Goal: Information Seeking & Learning: Learn about a topic

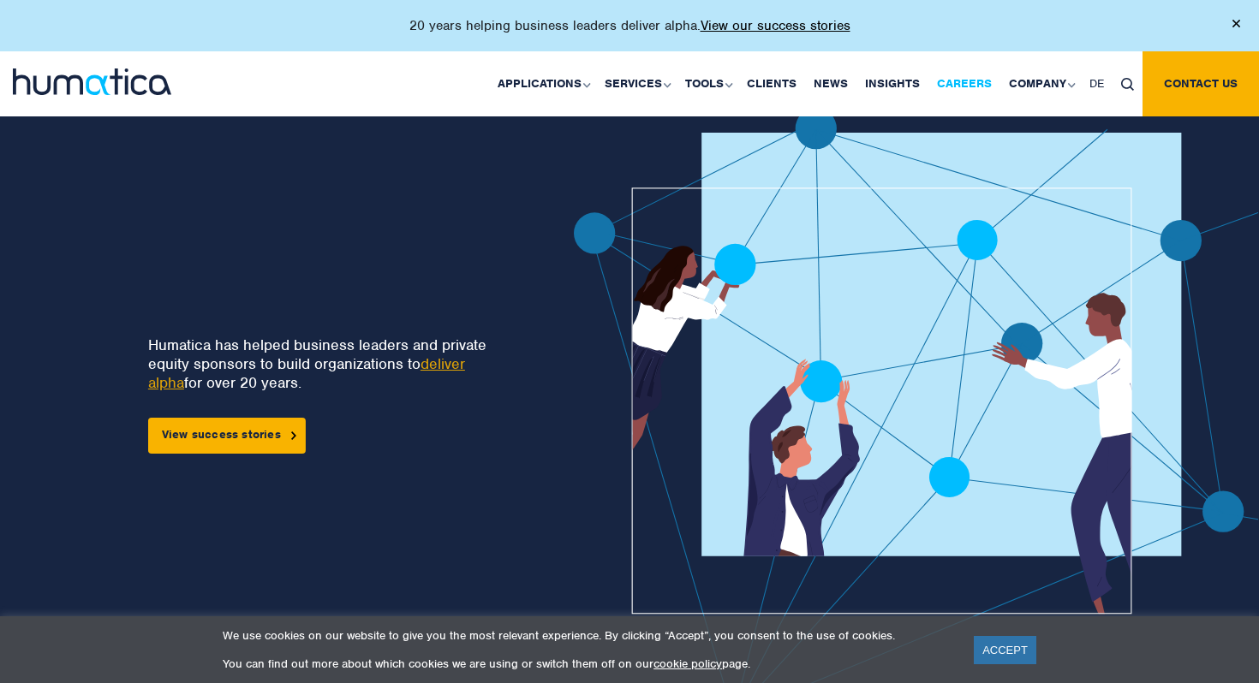
click at [974, 89] on link "Careers" at bounding box center [964, 83] width 72 height 65
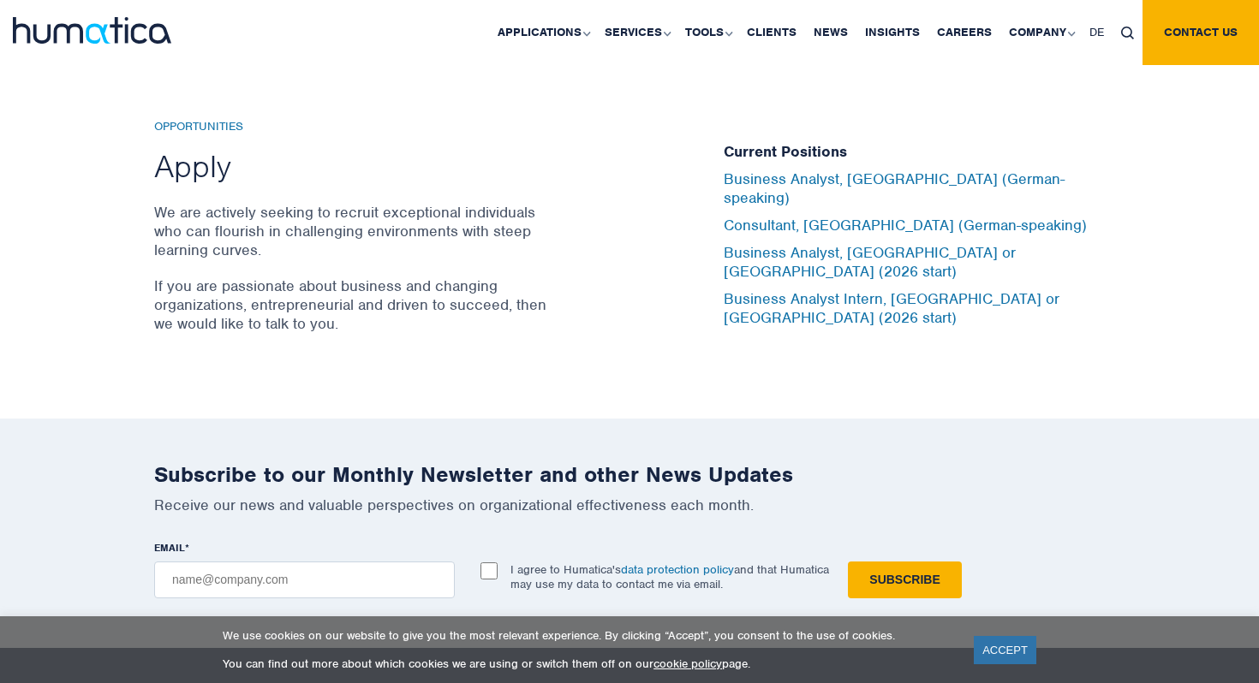
scroll to position [5667, 0]
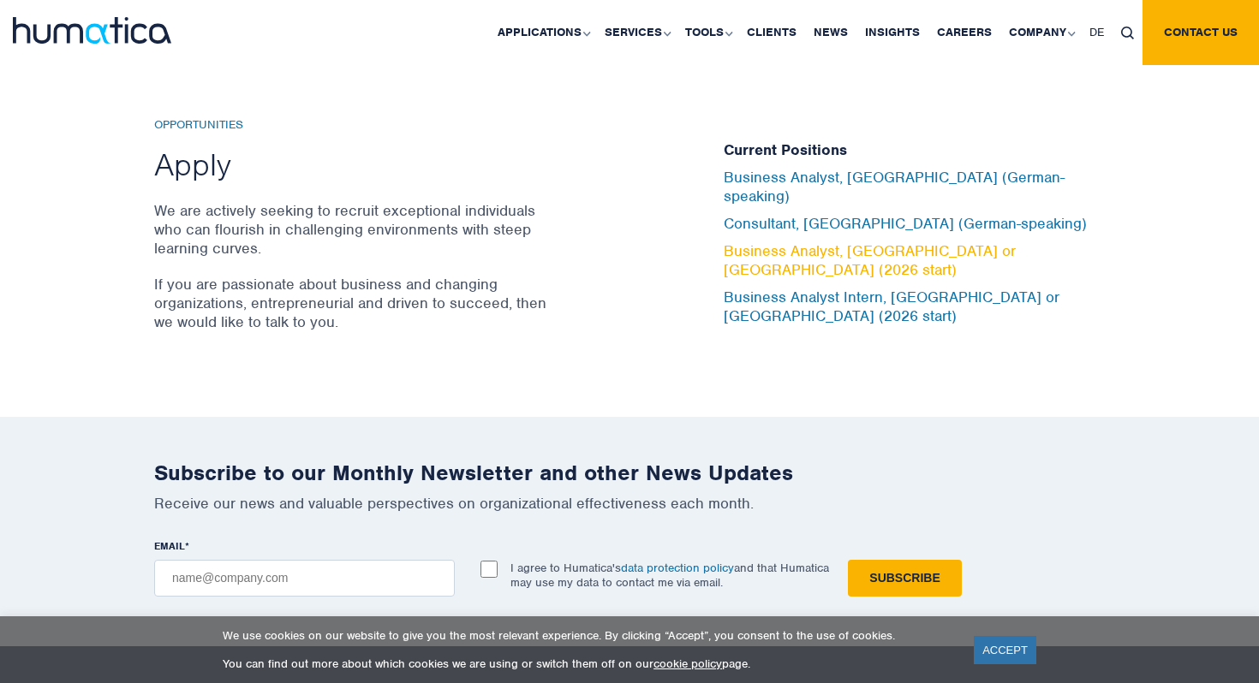
click at [866, 253] on link "Business Analyst, [GEOGRAPHIC_DATA] or [GEOGRAPHIC_DATA] (2026 start)" at bounding box center [870, 260] width 292 height 38
